Goal: Task Accomplishment & Management: Manage account settings

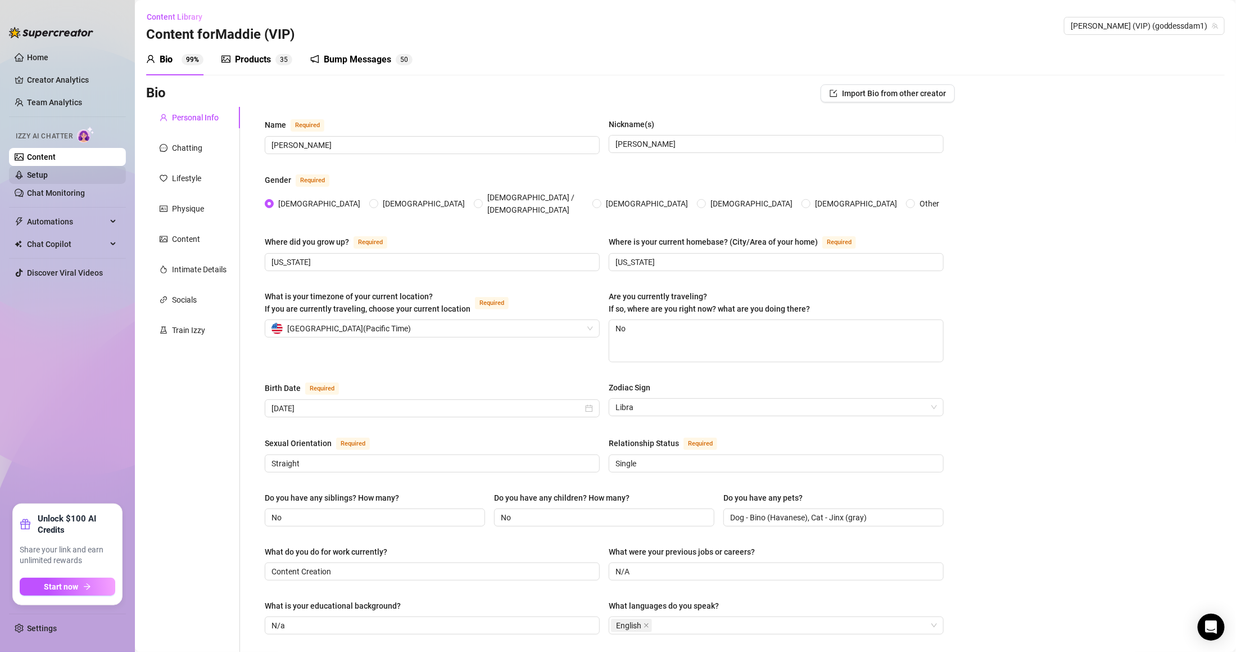
click at [48, 170] on link "Setup" at bounding box center [37, 174] width 21 height 9
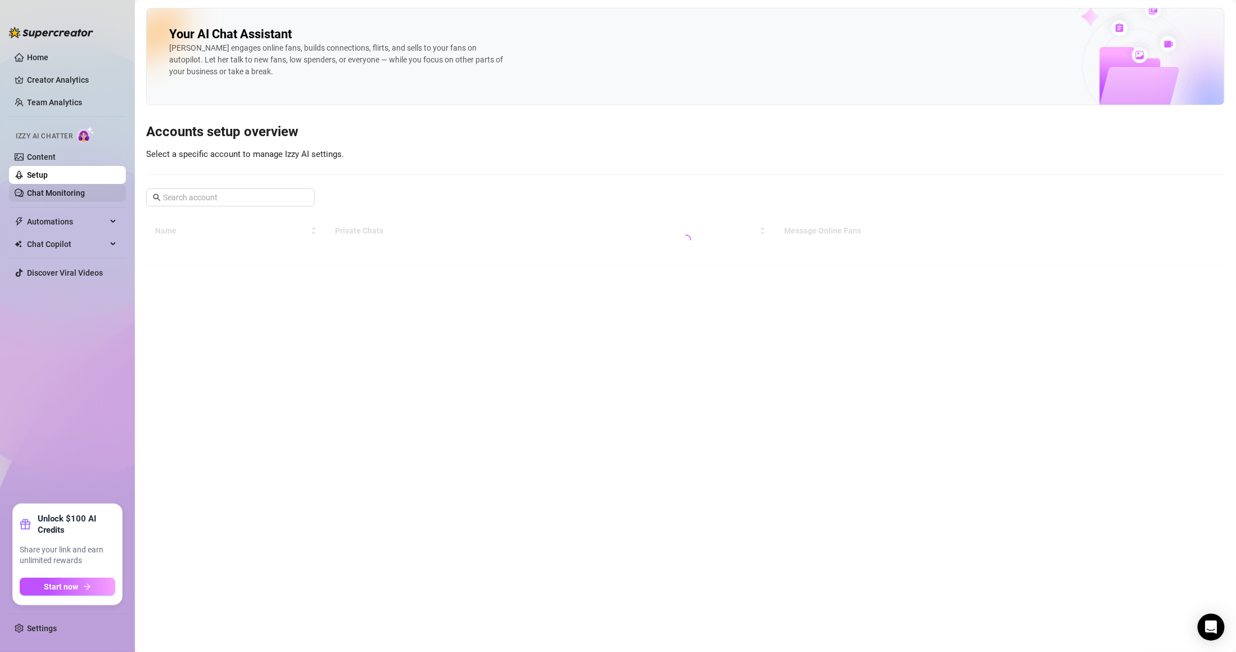
click at [69, 197] on link "Chat Monitoring" at bounding box center [56, 192] width 58 height 9
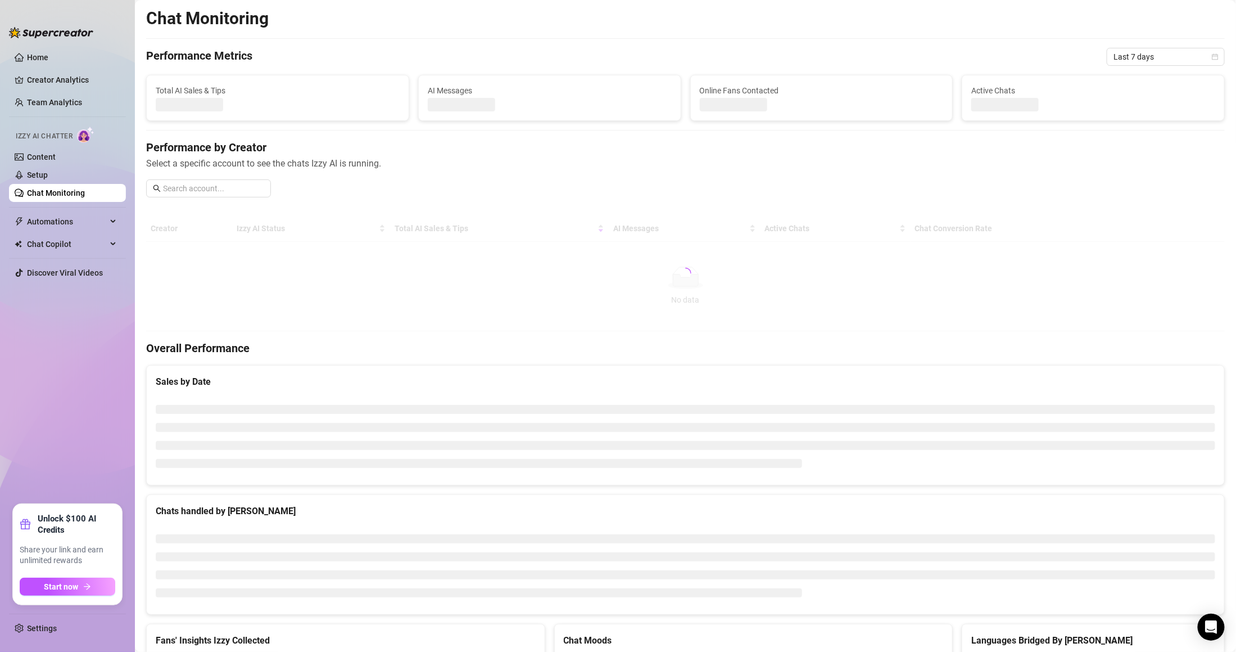
click at [69, 234] on ul "Home Creator Analytics Team Analytics Izzy AI Chatter Content Setup Chat Monito…" at bounding box center [67, 271] width 117 height 455
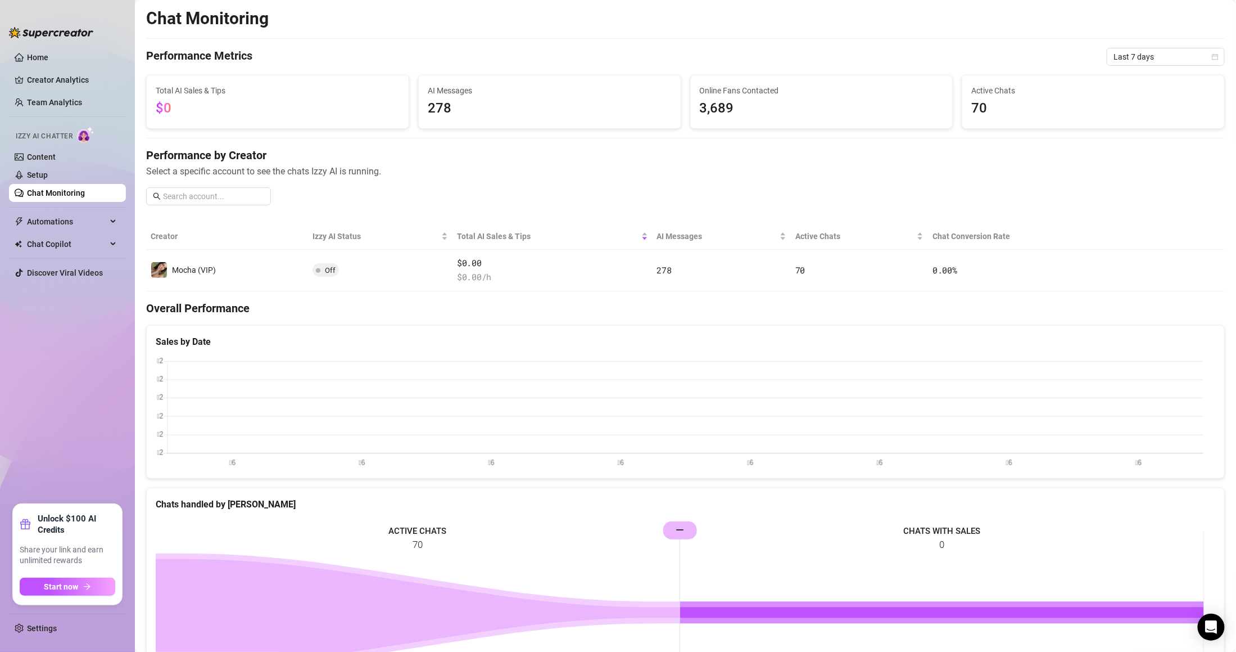
click at [67, 211] on ul "Home Creator Analytics Team Analytics Izzy AI Chatter Content Setup Chat Monito…" at bounding box center [67, 271] width 117 height 455
click at [71, 217] on span "Automations" at bounding box center [67, 222] width 80 height 18
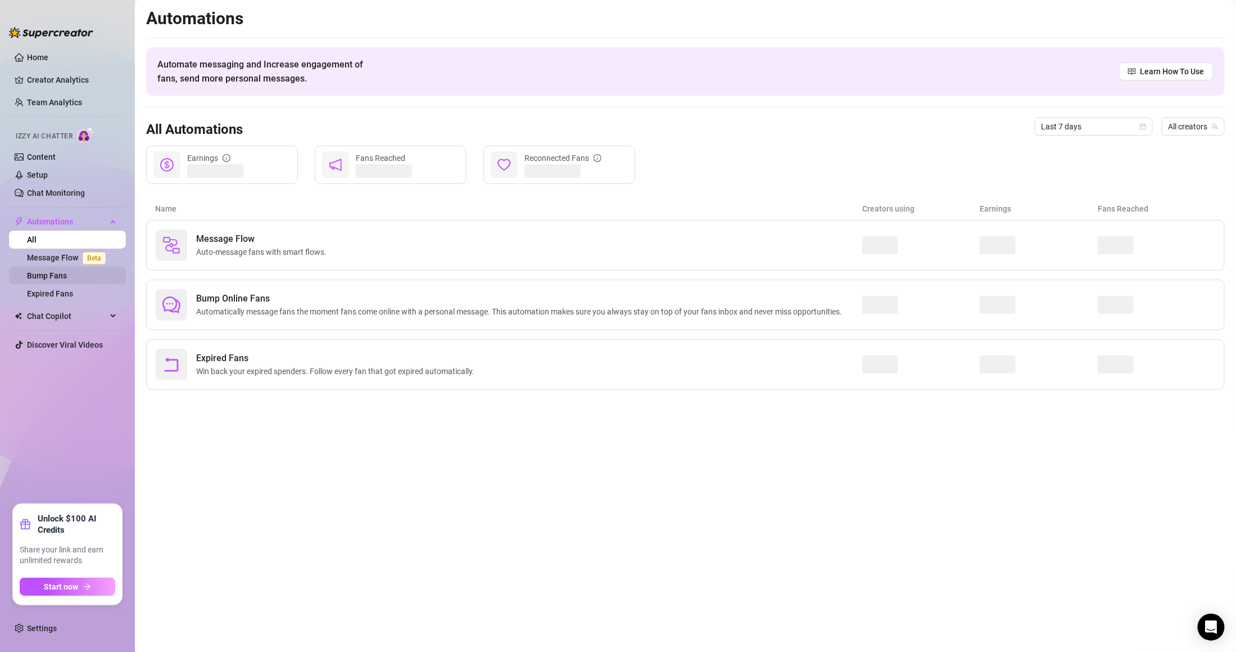
click at [67, 271] on link "Bump Fans" at bounding box center [47, 275] width 40 height 9
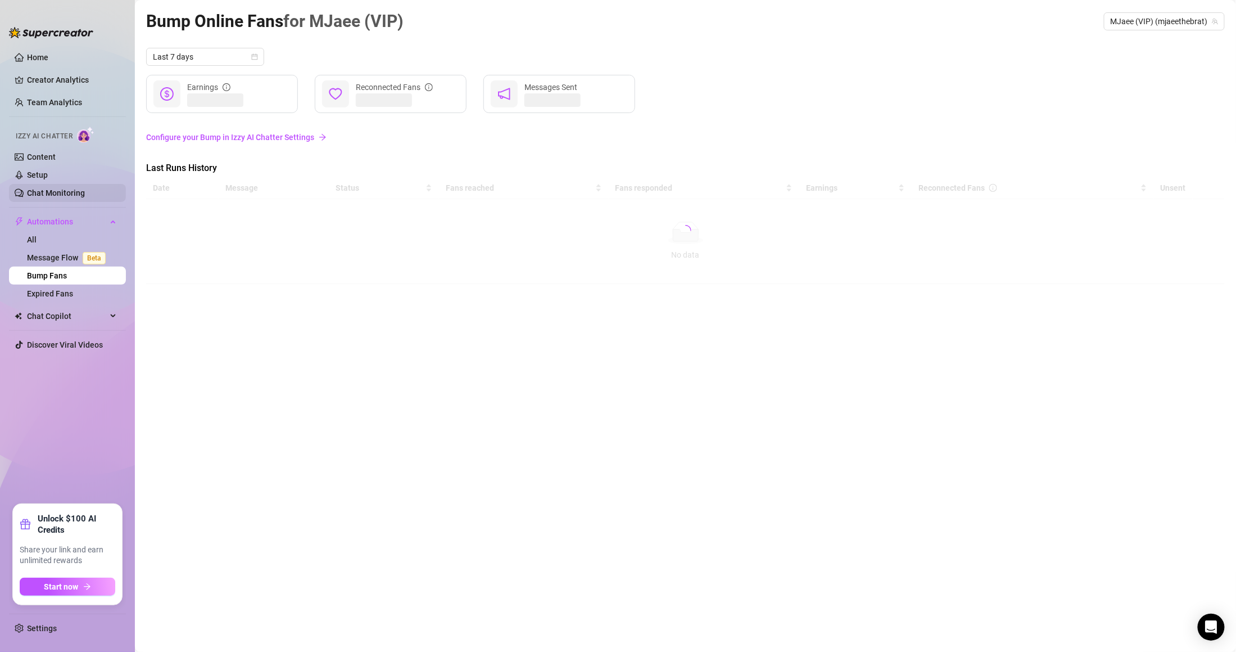
click at [65, 195] on link "Chat Monitoring" at bounding box center [56, 192] width 58 height 9
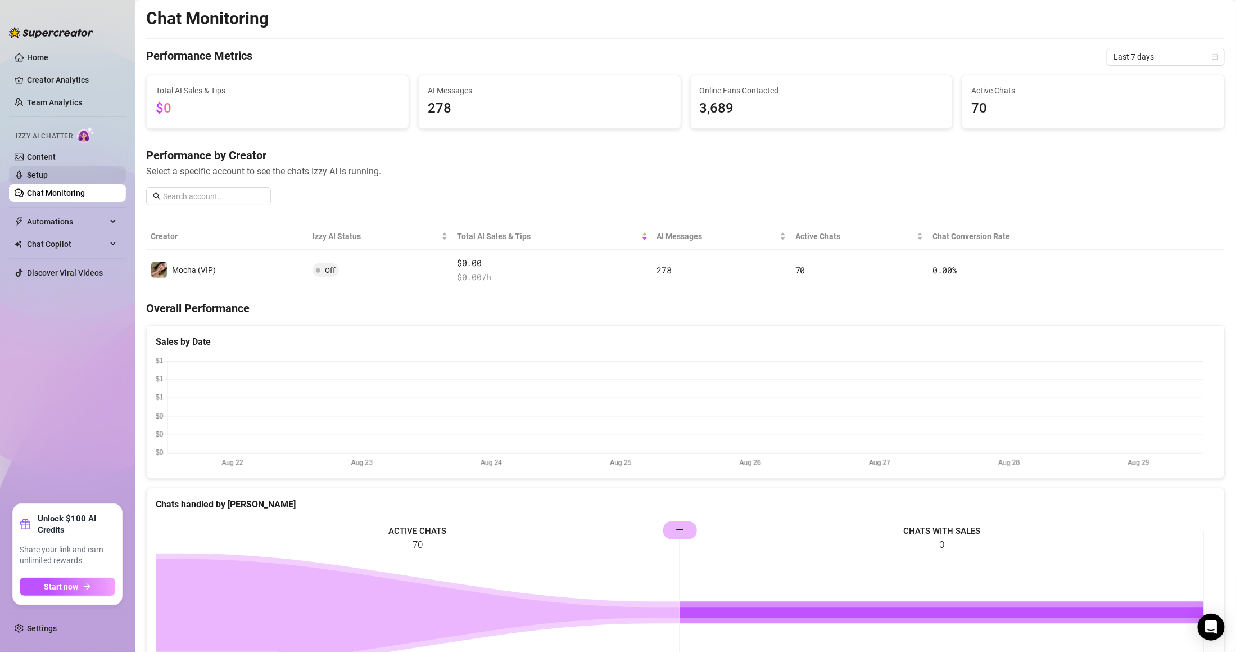
click at [48, 171] on link "Setup" at bounding box center [37, 174] width 21 height 9
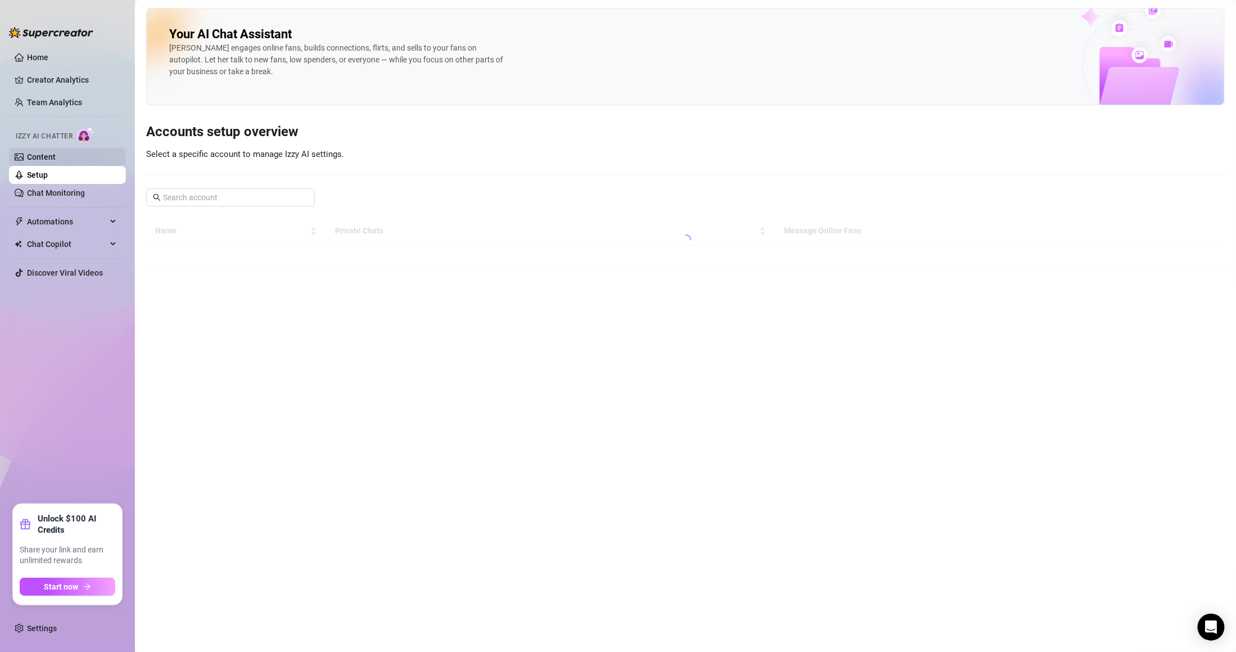
click at [56, 159] on link "Content" at bounding box center [41, 156] width 29 height 9
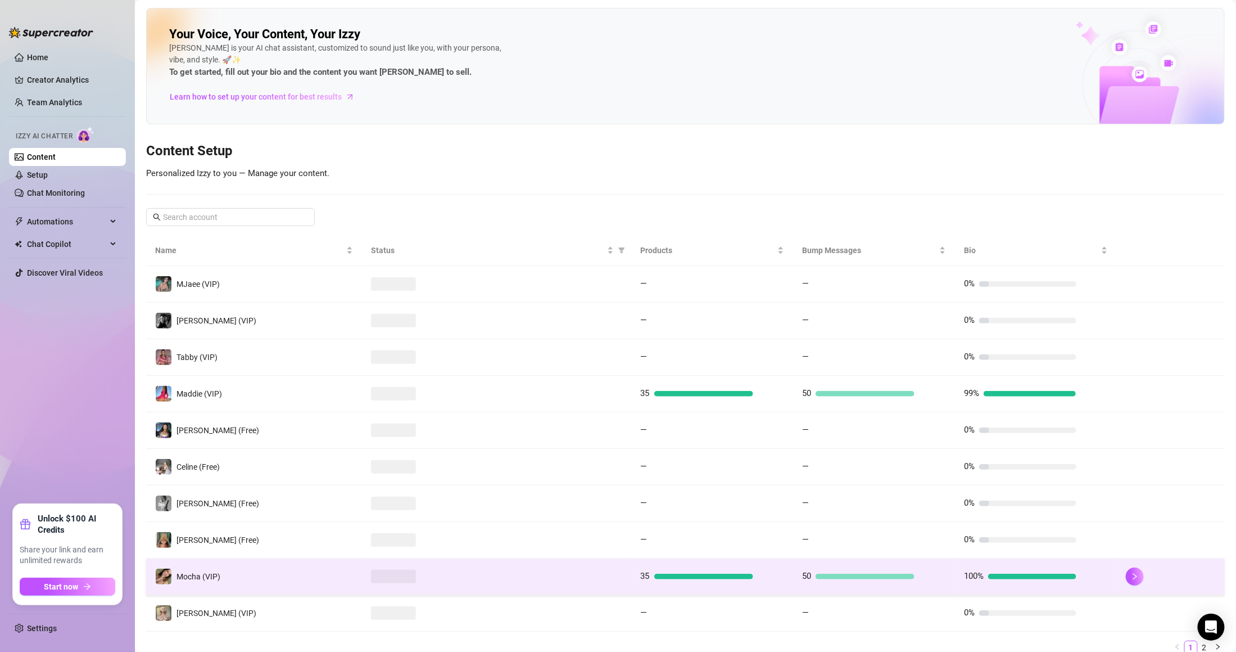
click at [442, 575] on div at bounding box center [497, 576] width 252 height 13
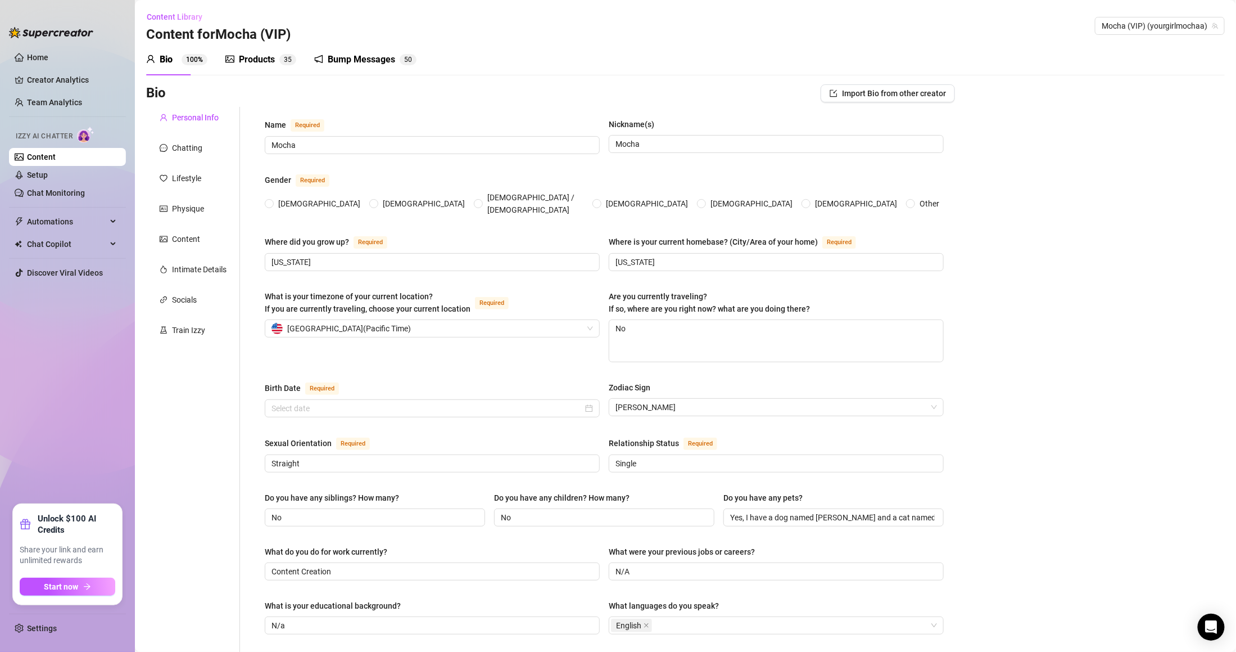
radio input "true"
type input "[DATE]"
click at [48, 179] on link "Setup" at bounding box center [37, 174] width 21 height 9
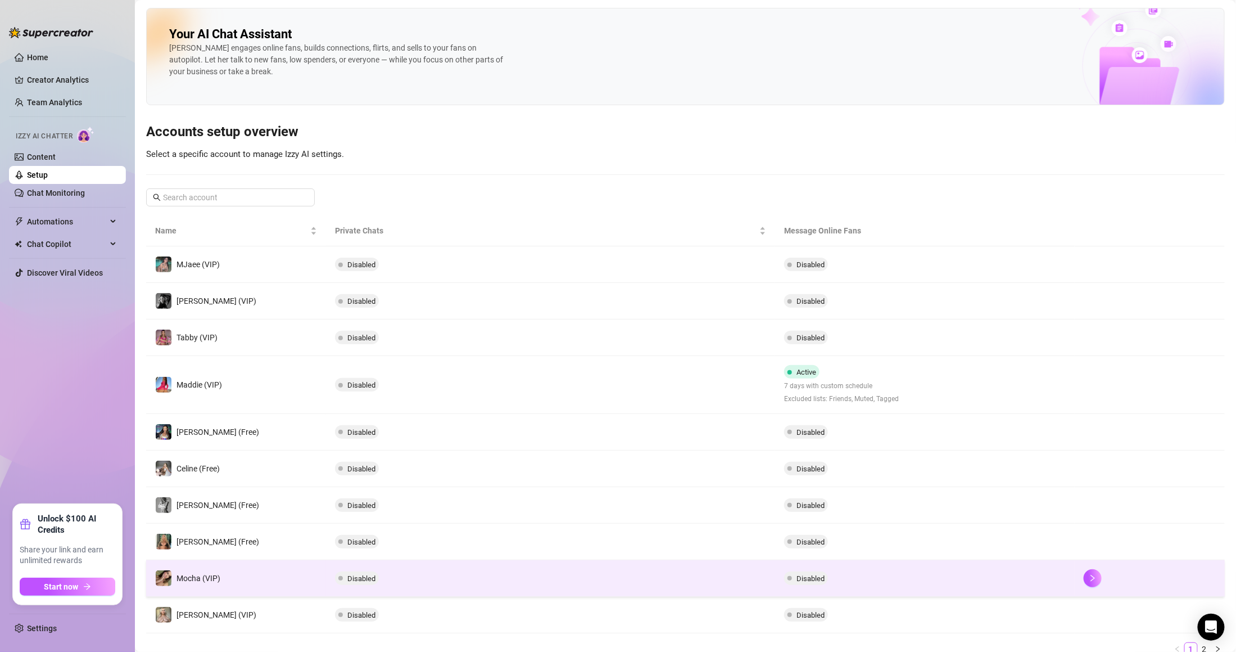
click at [781, 589] on td "Disabled" at bounding box center [925, 578] width 300 height 37
